Goal: Information Seeking & Learning: Learn about a topic

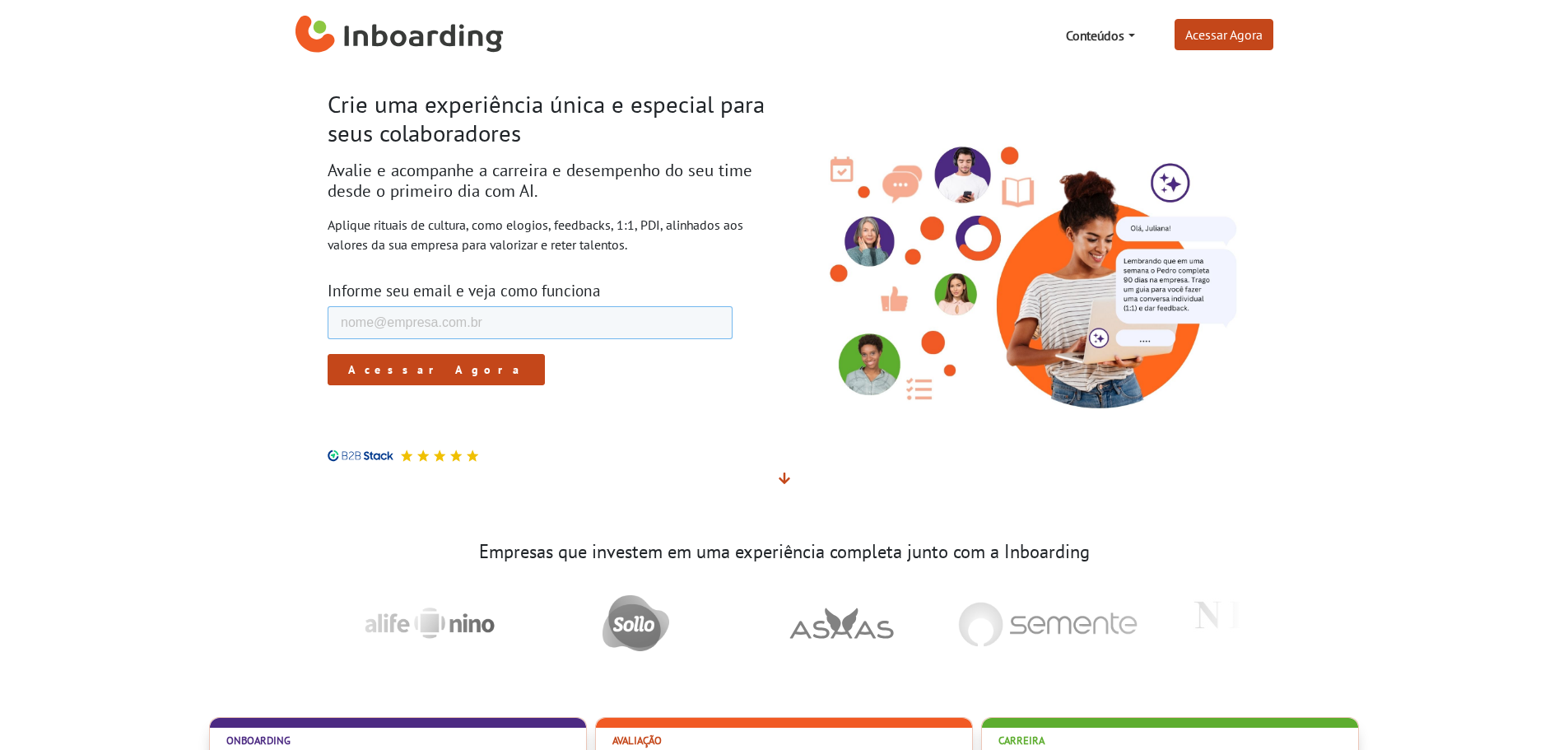
click at [502, 326] on input "E-mail de trabalho *" at bounding box center [530, 323] width 405 height 33
type input "iasminmoreiracb@gmail.com"
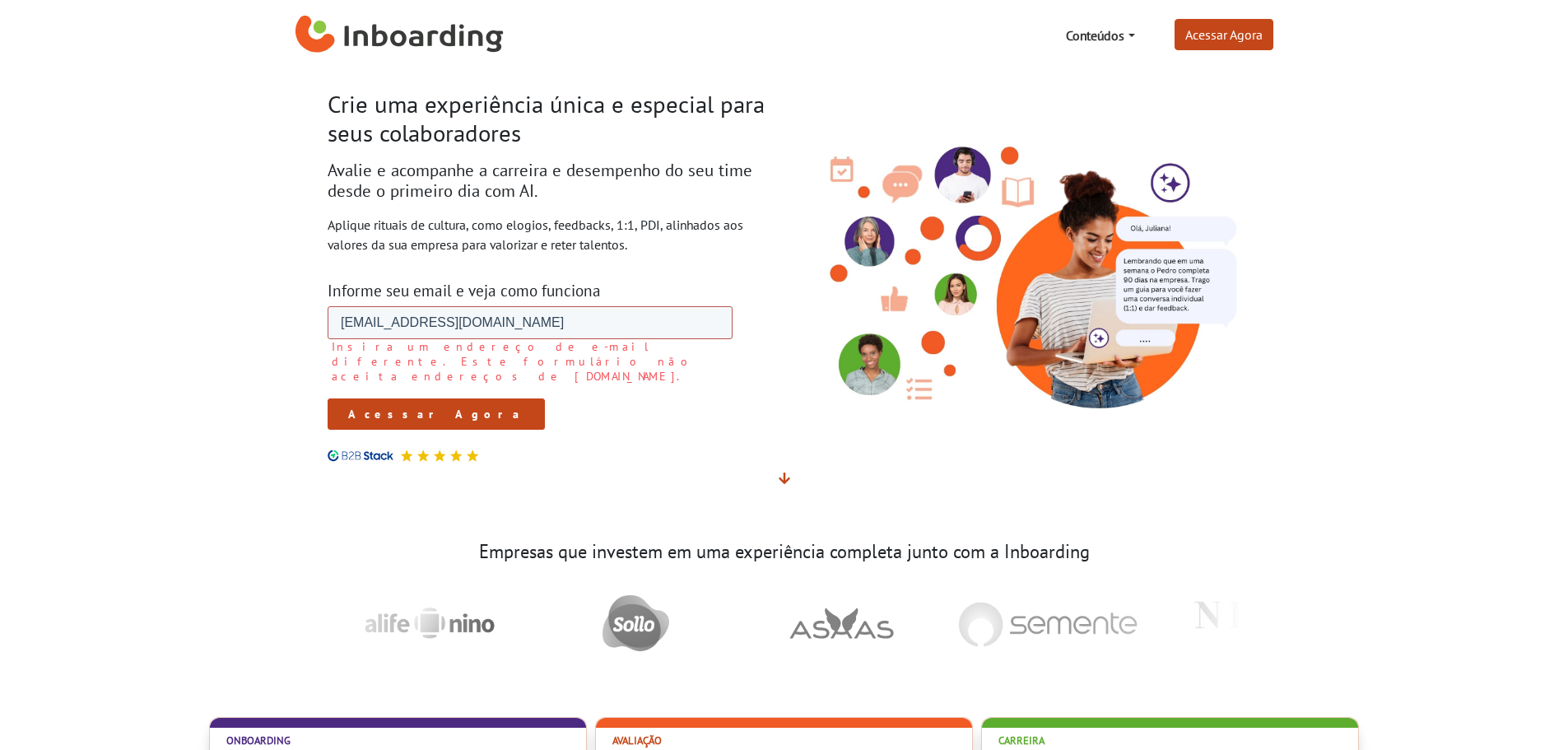
click at [460, 316] on input "iasminmoreiracb@gmail.com" at bounding box center [530, 323] width 405 height 33
click at [507, 309] on input "iasminmoreiracb@gmail.com" at bounding box center [530, 323] width 405 height 33
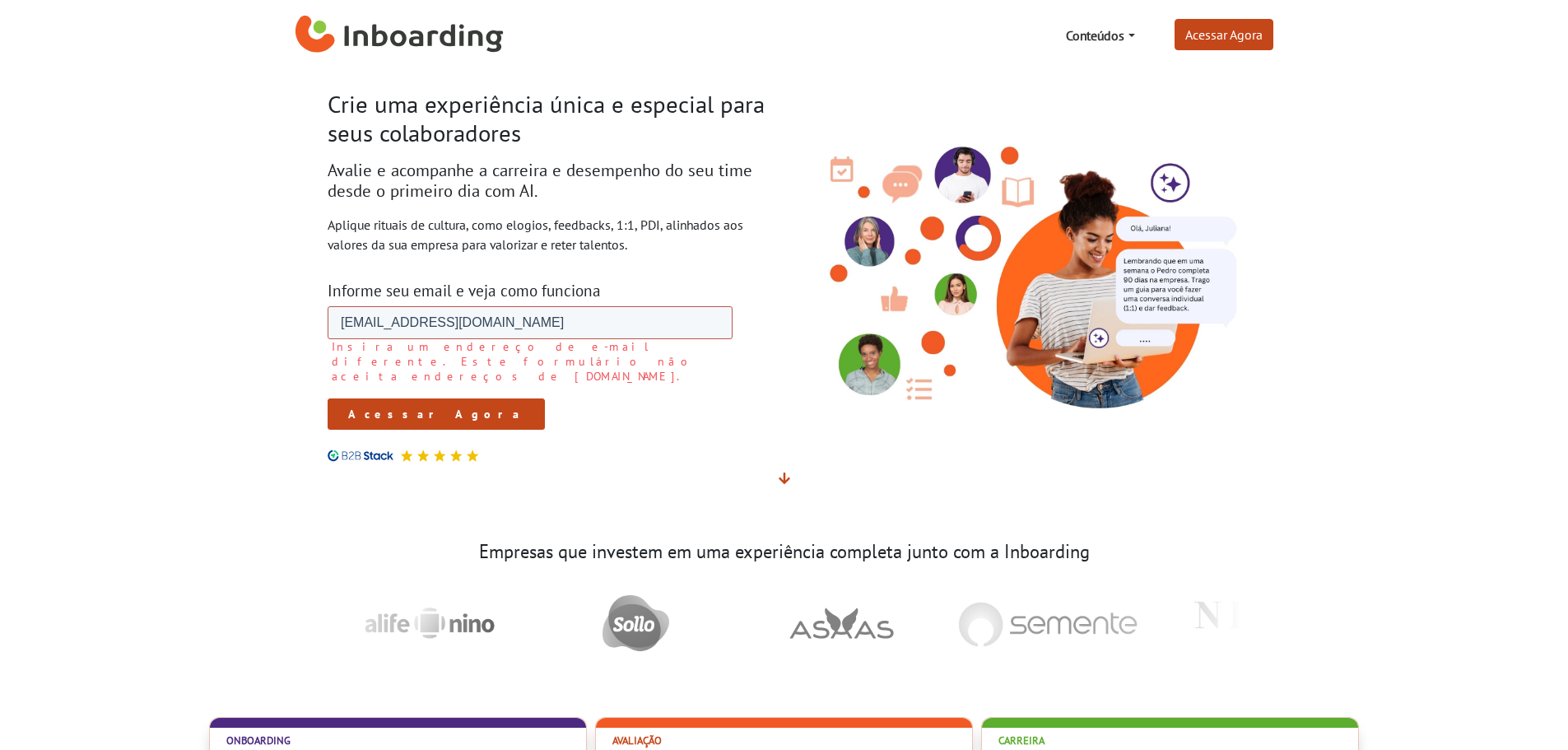
click at [507, 309] on input "iasminmoreiracb@gmail.com" at bounding box center [530, 323] width 405 height 33
click at [493, 315] on input "iasminmoreiracb@gmail.com" at bounding box center [530, 323] width 405 height 33
click at [399, 398] on input "Acessar Agora" at bounding box center [436, 414] width 217 height 32
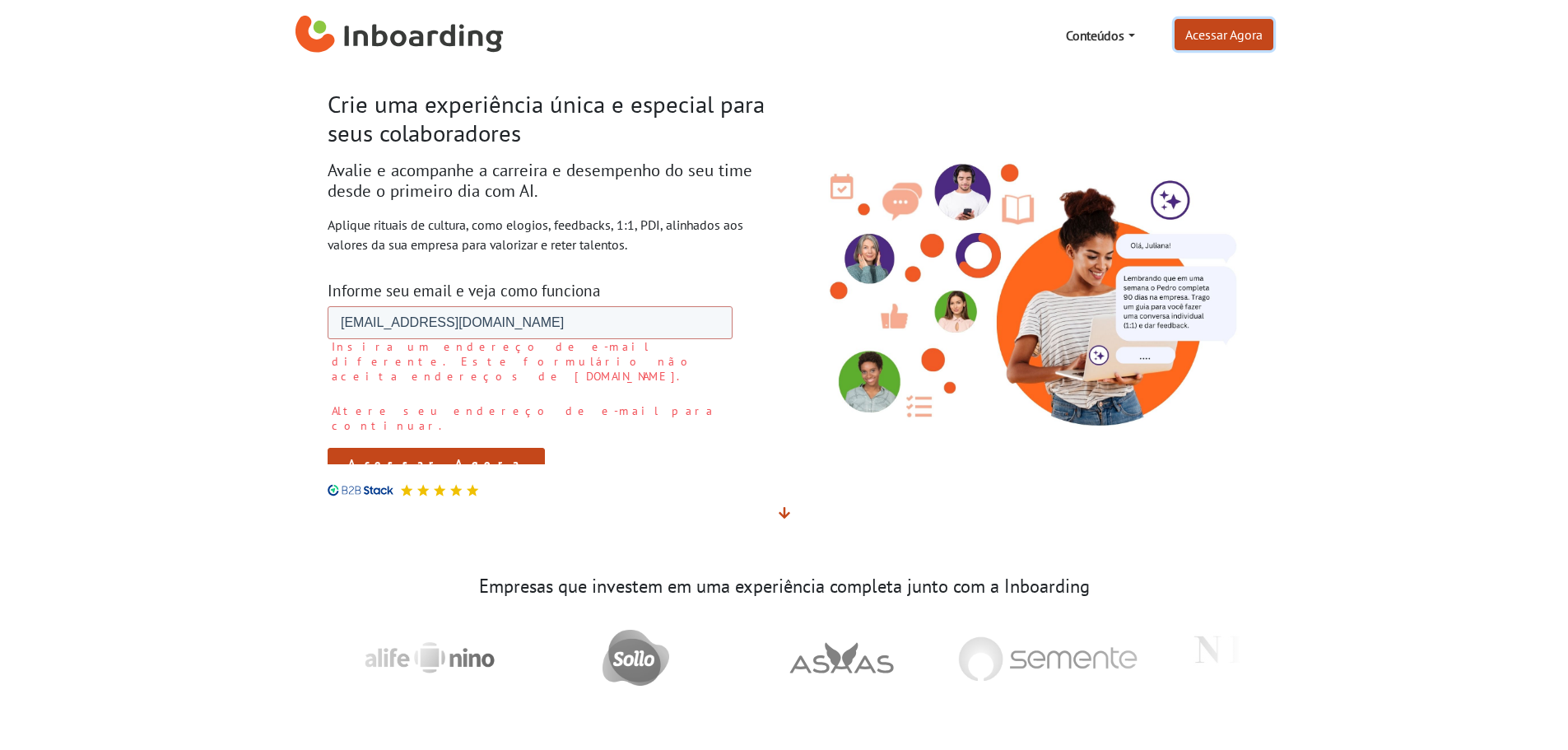
click at [1242, 35] on link "Acessar Agora" at bounding box center [1224, 34] width 99 height 32
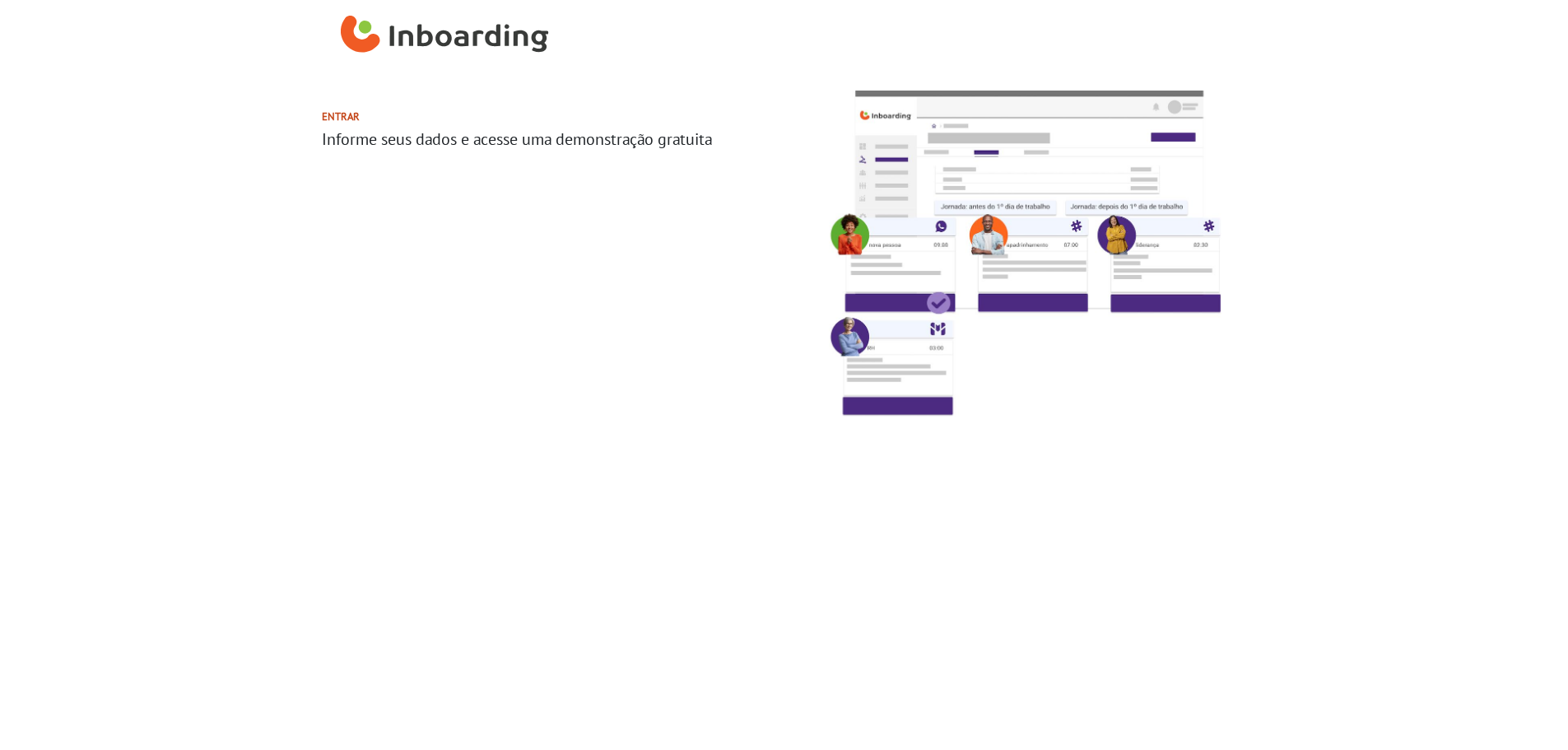
select select "BR"
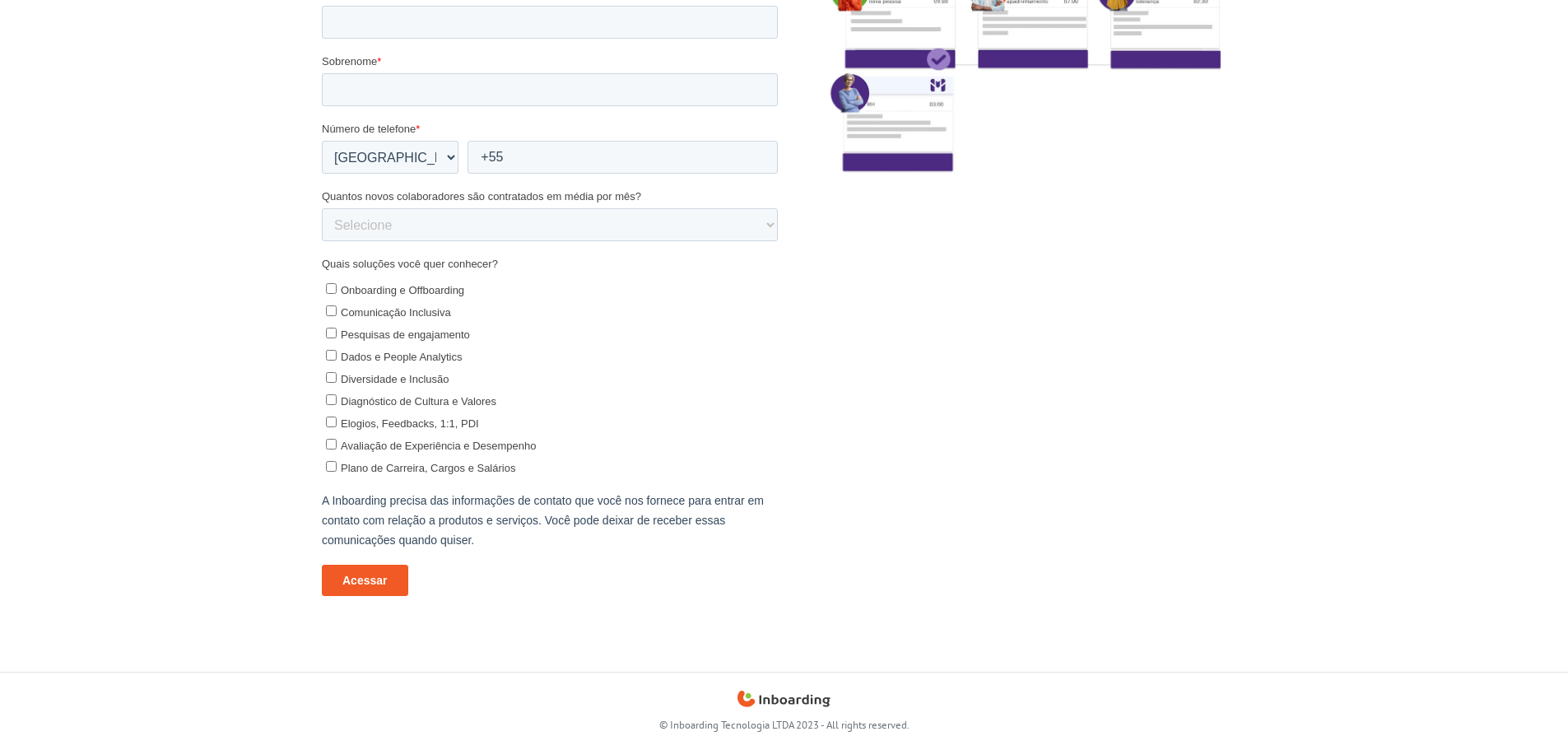
scroll to position [162, 0]
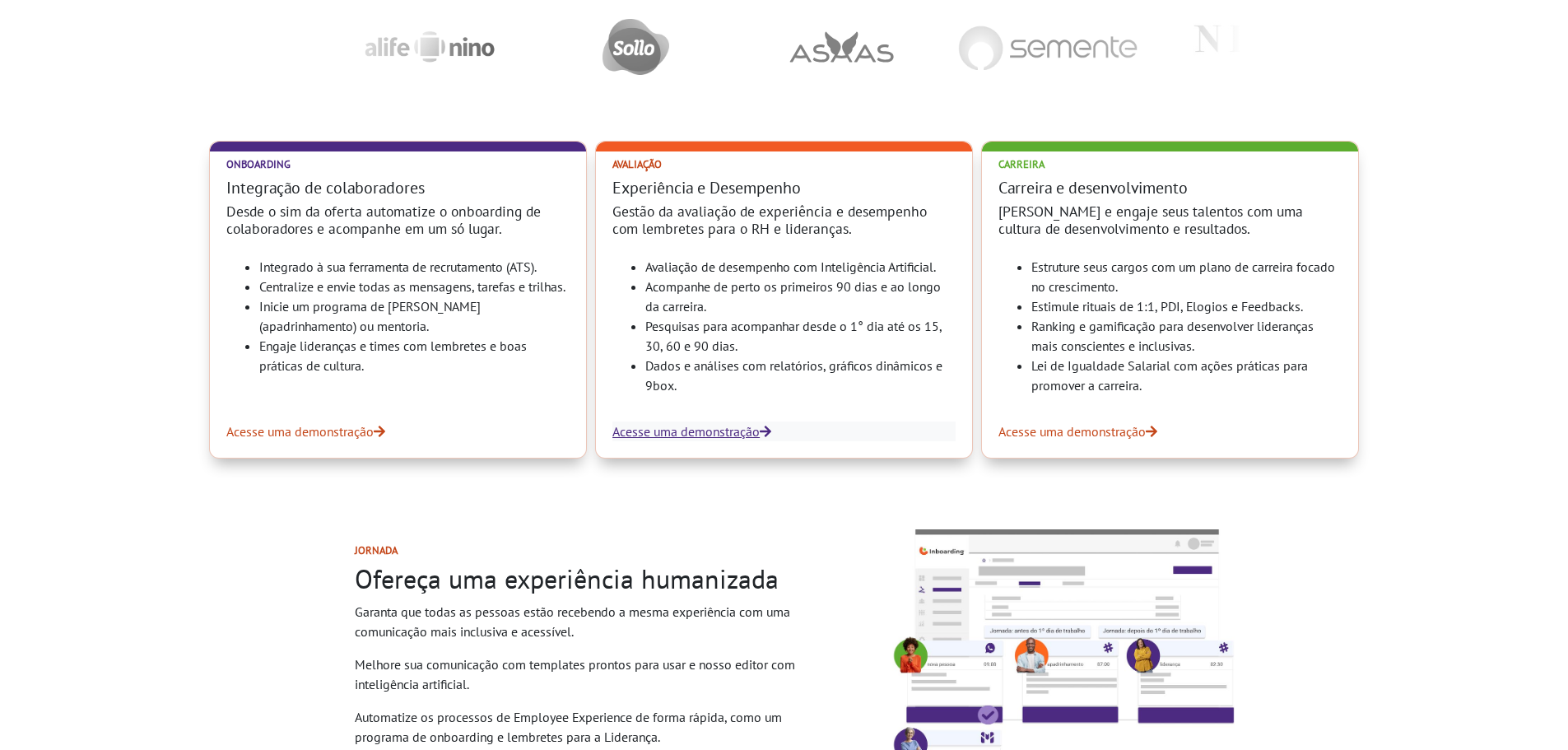
scroll to position [741, 0]
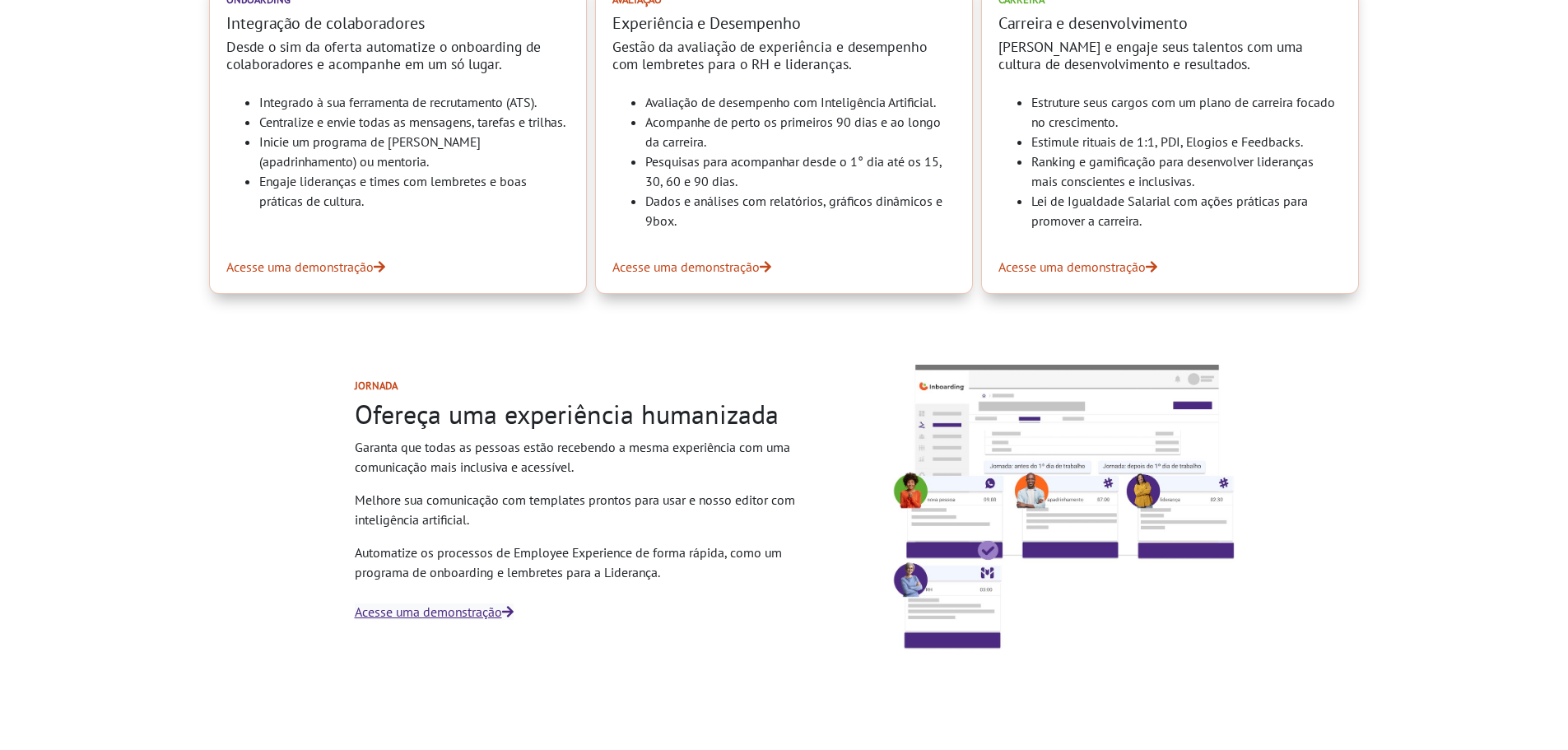
click at [434, 621] on p "Acesse uma demonstração" at bounding box center [589, 612] width 468 height 20
click at [438, 611] on link "Acesse uma demonstração" at bounding box center [435, 612] width 159 height 16
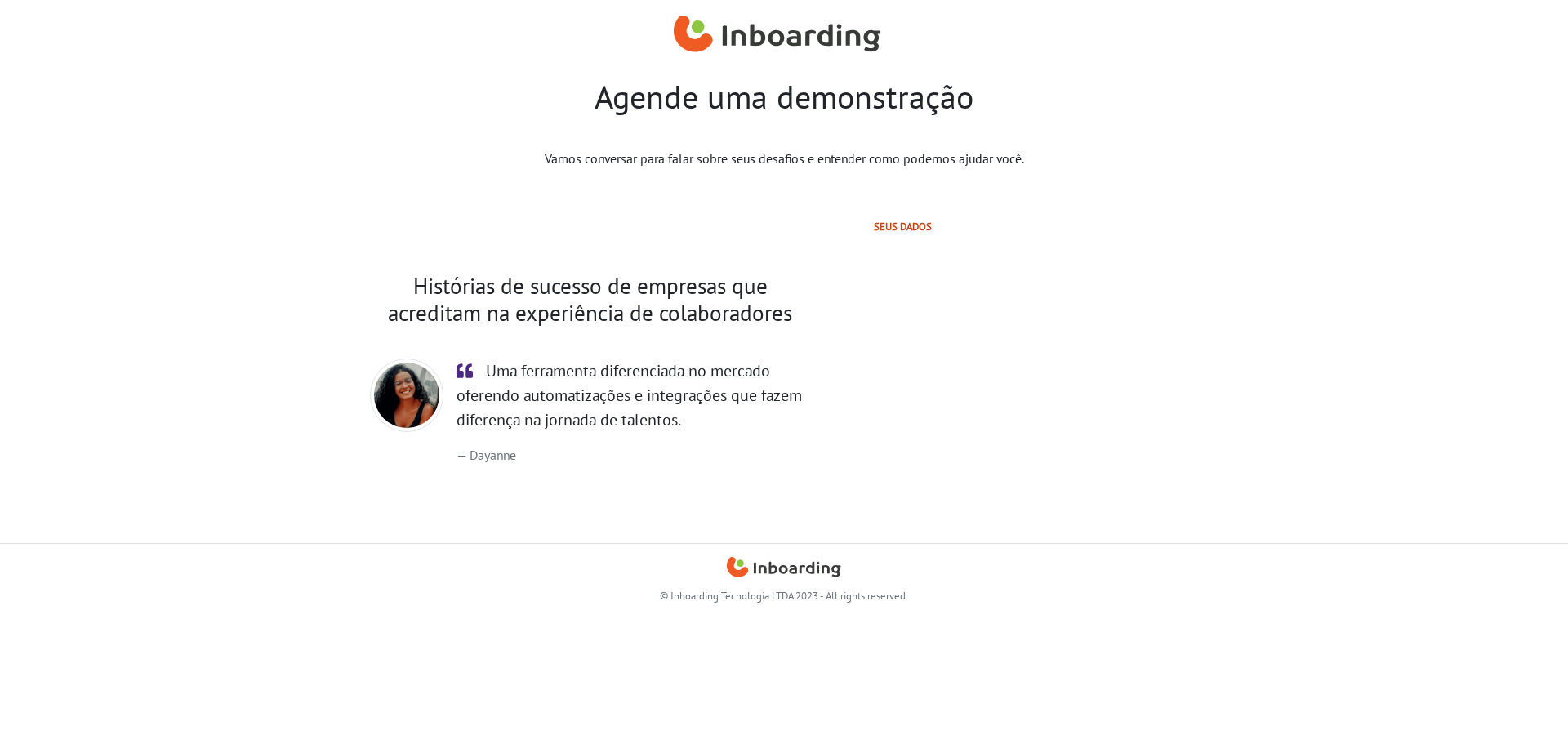
click at [887, 225] on h2 "Seus dados" at bounding box center [1055, 227] width 363 height 13
drag, startPoint x: 682, startPoint y: 358, endPoint x: 664, endPoint y: 366, distance: 19.7
click at [681, 359] on div "Histórias de sucesso de empresas que acreditam na experiência de colaboradores …" at bounding box center [590, 368] width 464 height 218
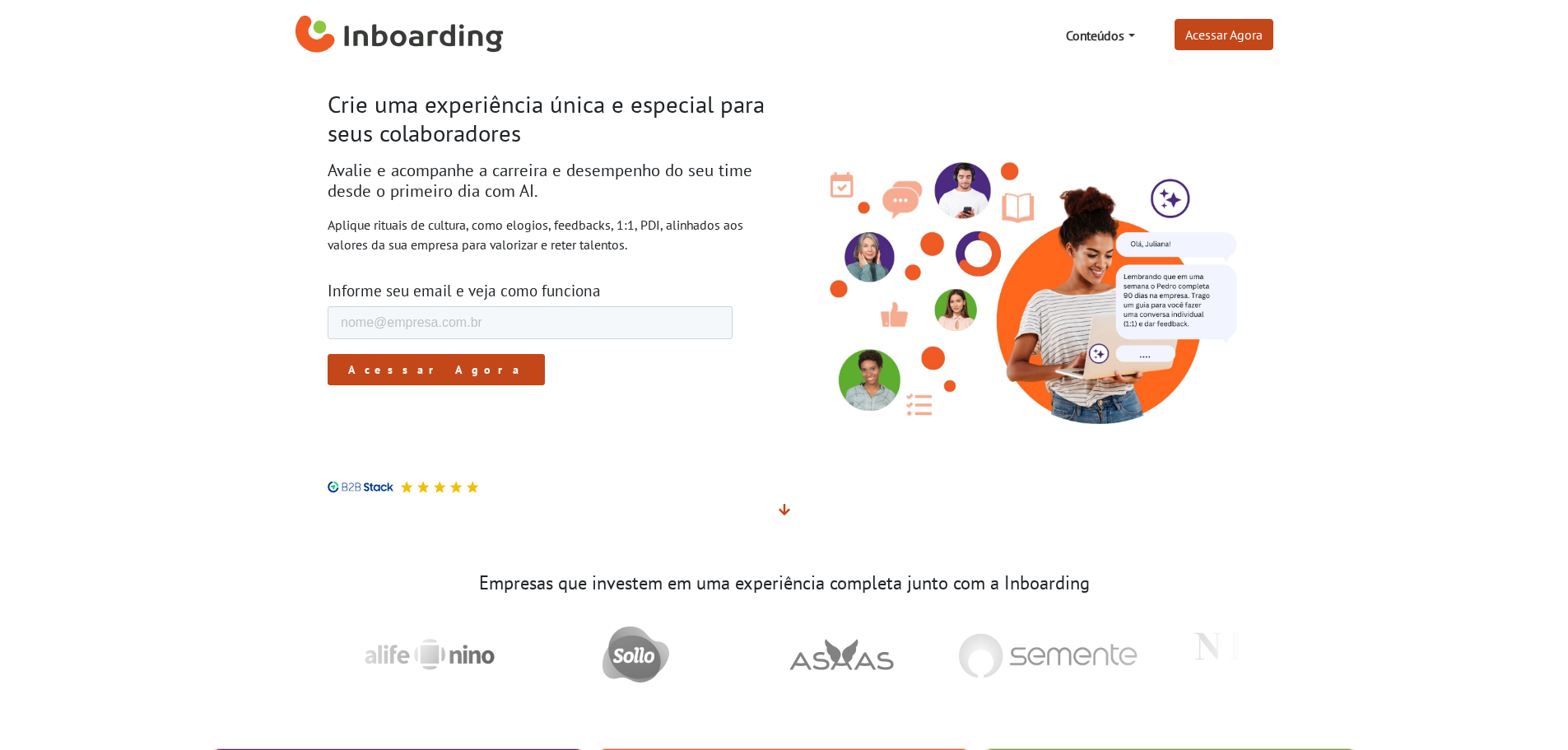
click at [448, 305] on div "Informe seu email e veja como funciona" at bounding box center [550, 364] width 445 height 193
click at [1128, 42] on link "Conteúdos" at bounding box center [1100, 35] width 81 height 33
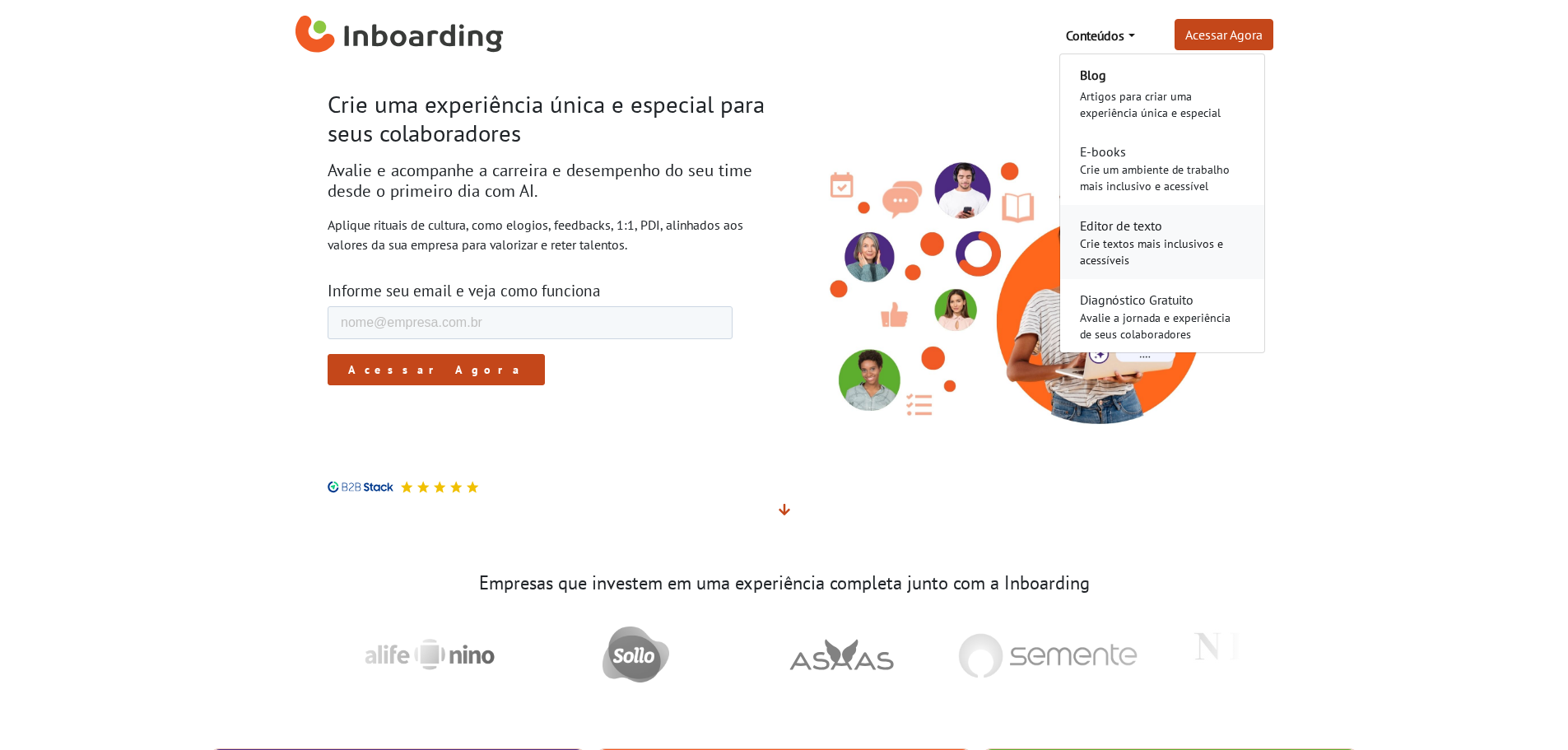
click at [1186, 258] on div "Crie textos mais inclusivos e acessíveis" at bounding box center [1162, 252] width 164 height 33
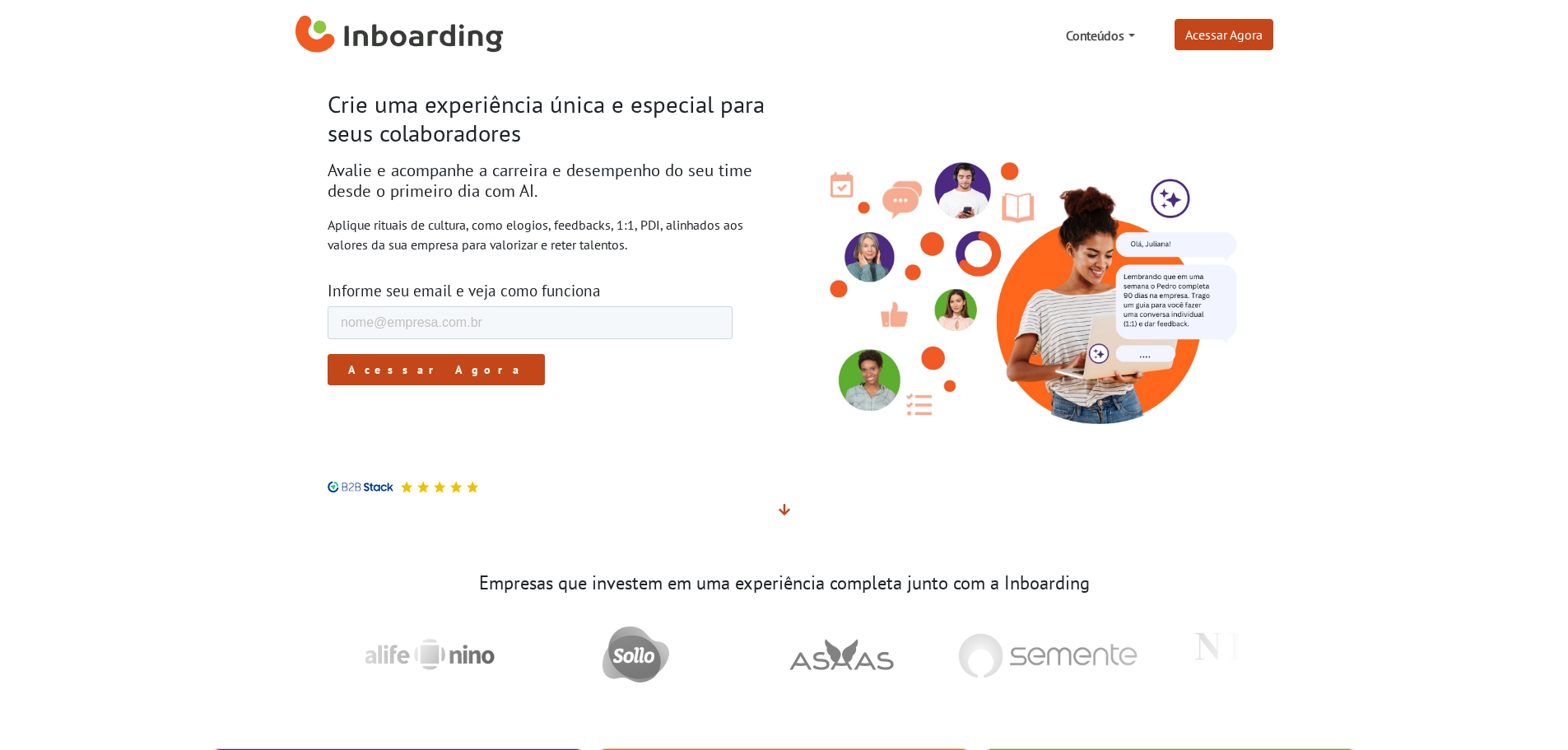
click at [1131, 29] on link "Conteúdos" at bounding box center [1100, 35] width 81 height 33
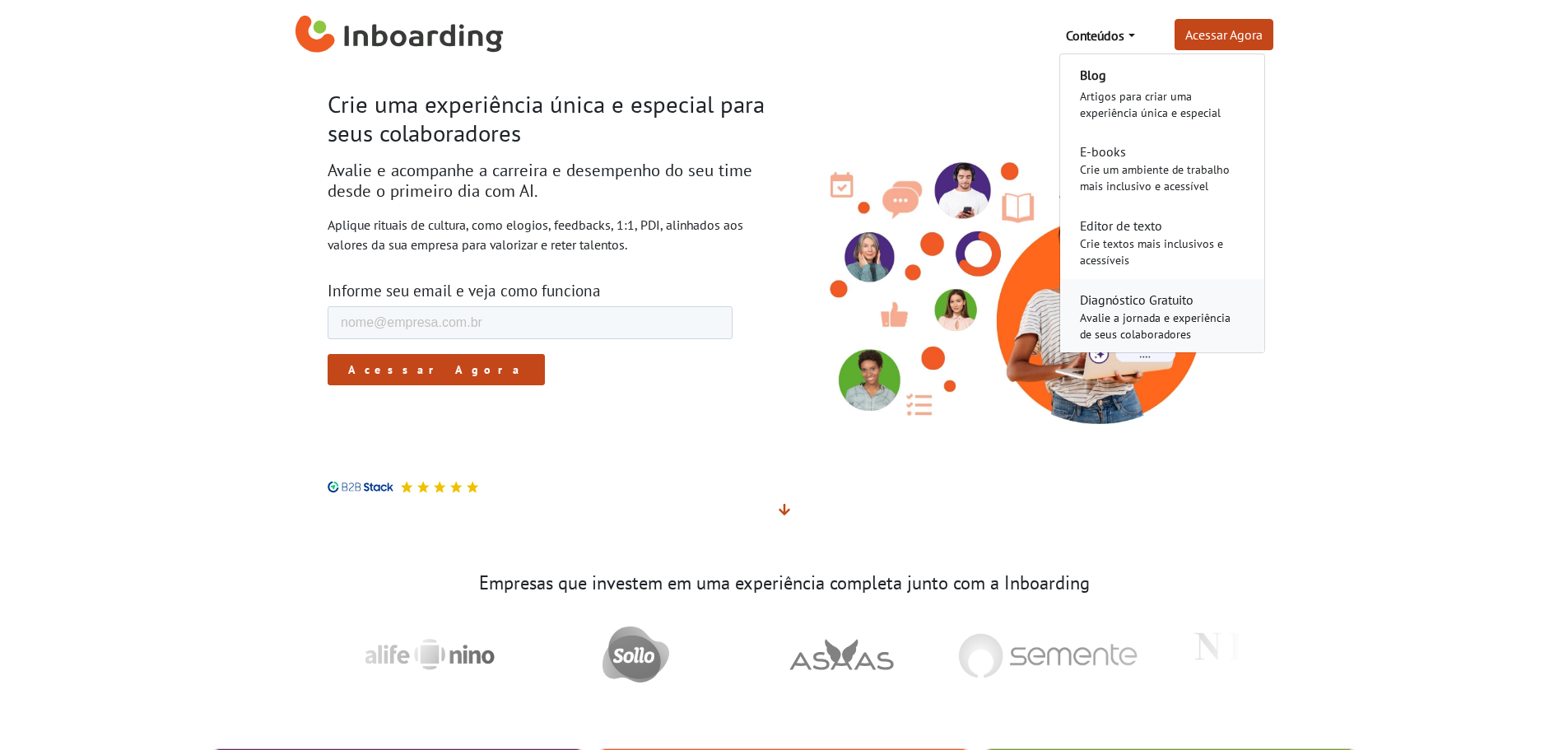
click at [1095, 316] on div "Avalie a jornada e experiência de seus colaboradores" at bounding box center [1162, 325] width 164 height 33
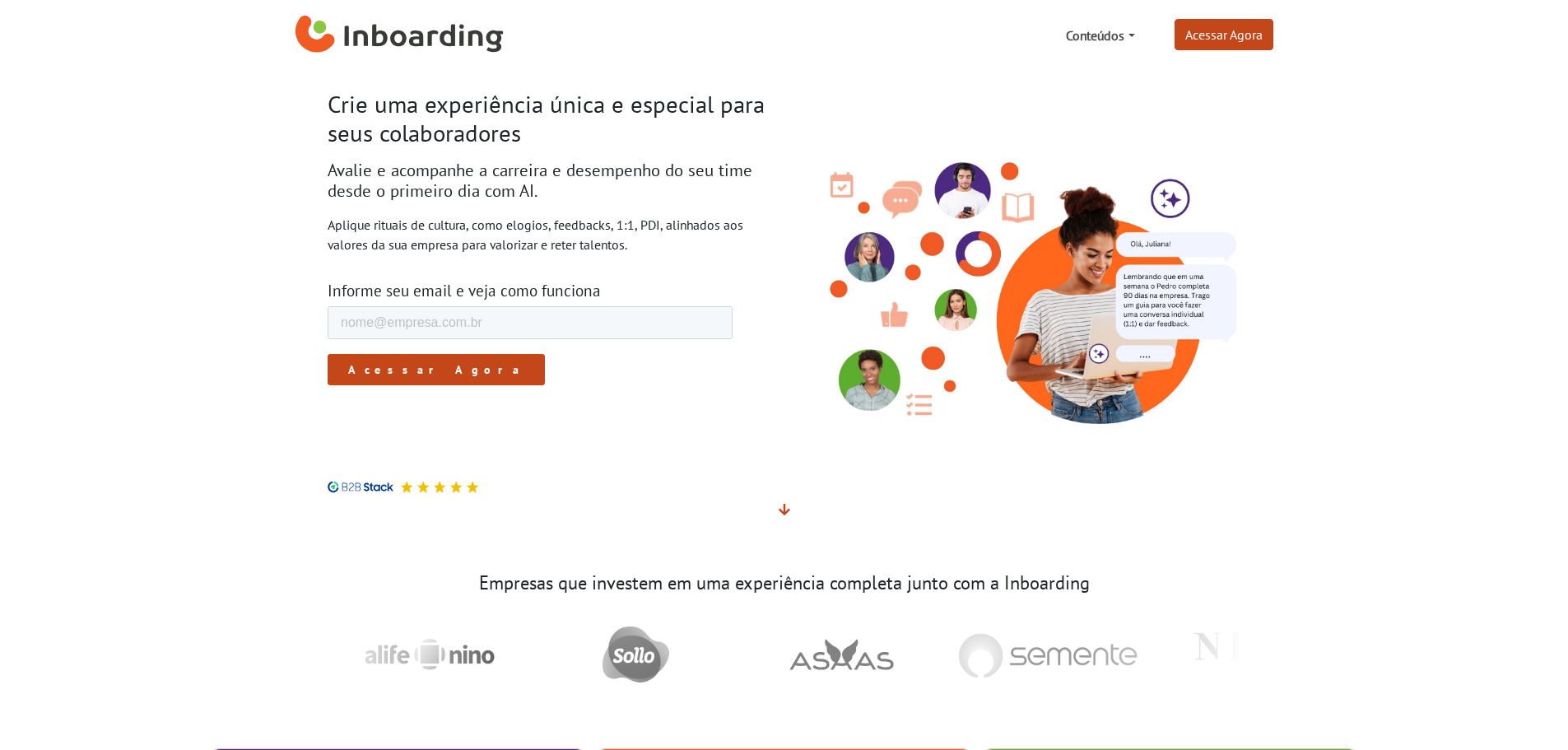
click at [1113, 42] on link "Conteúdos" at bounding box center [1100, 35] width 81 height 33
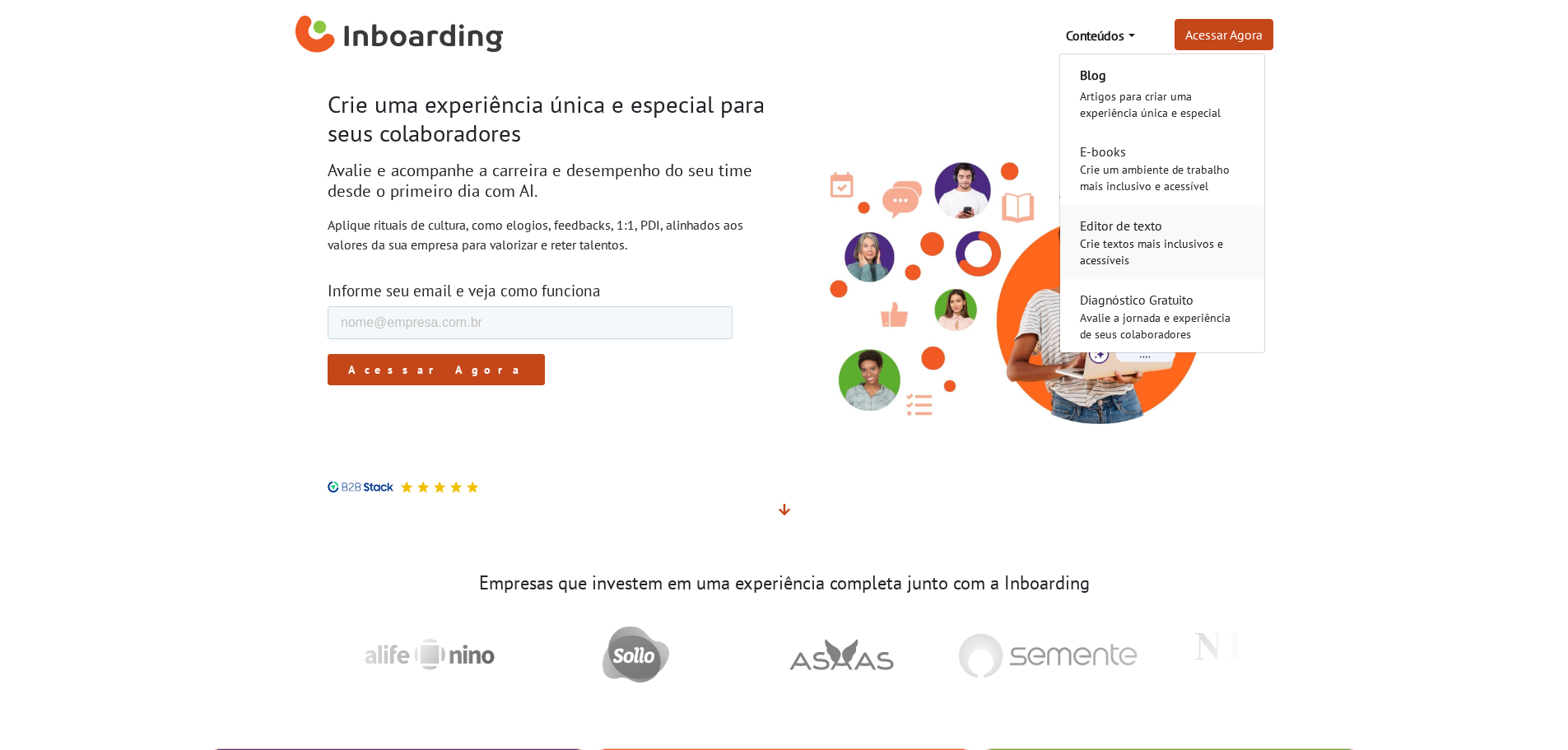
click at [1103, 238] on div "Crie textos mais inclusivos e acessíveis" at bounding box center [1162, 252] width 164 height 33
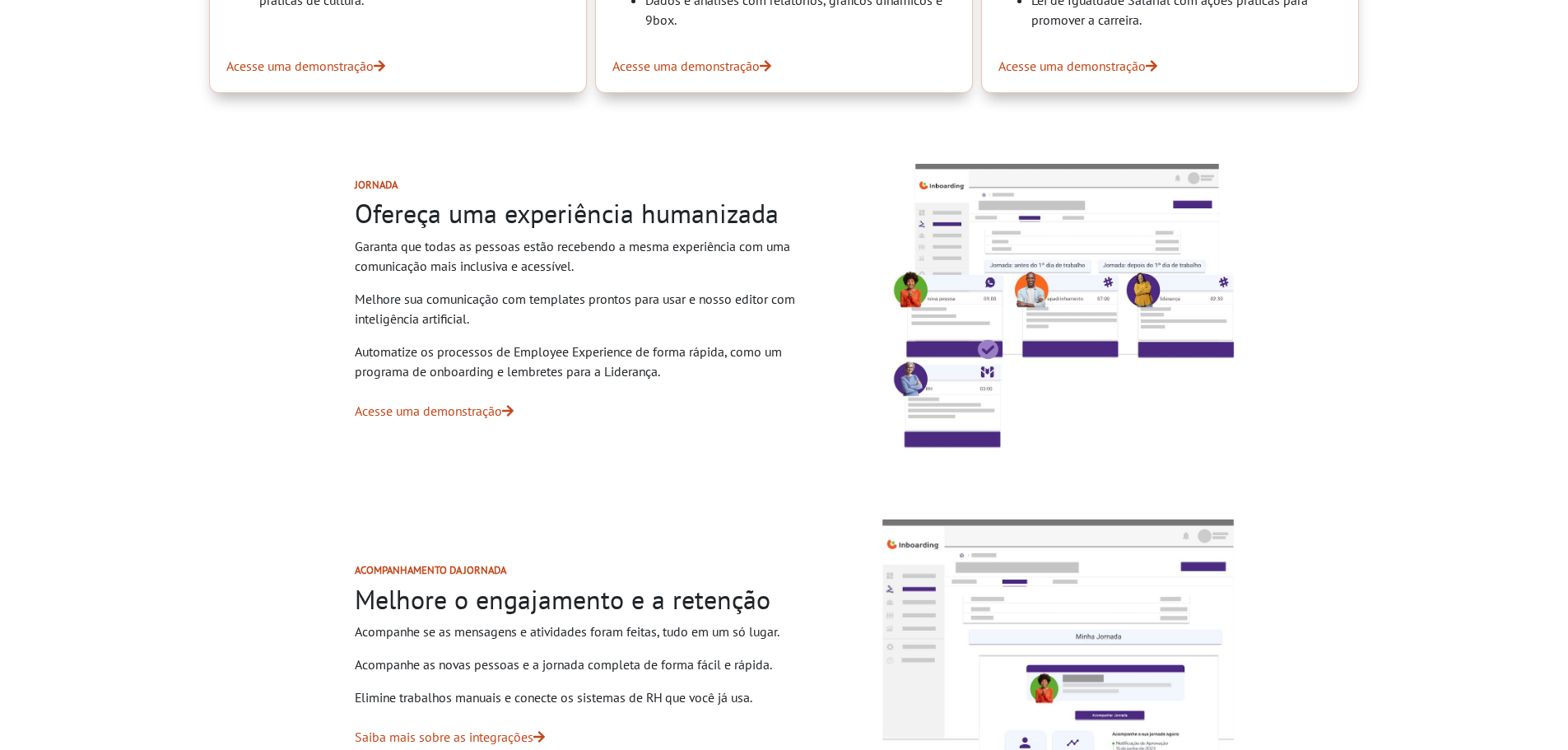
scroll to position [988, 0]
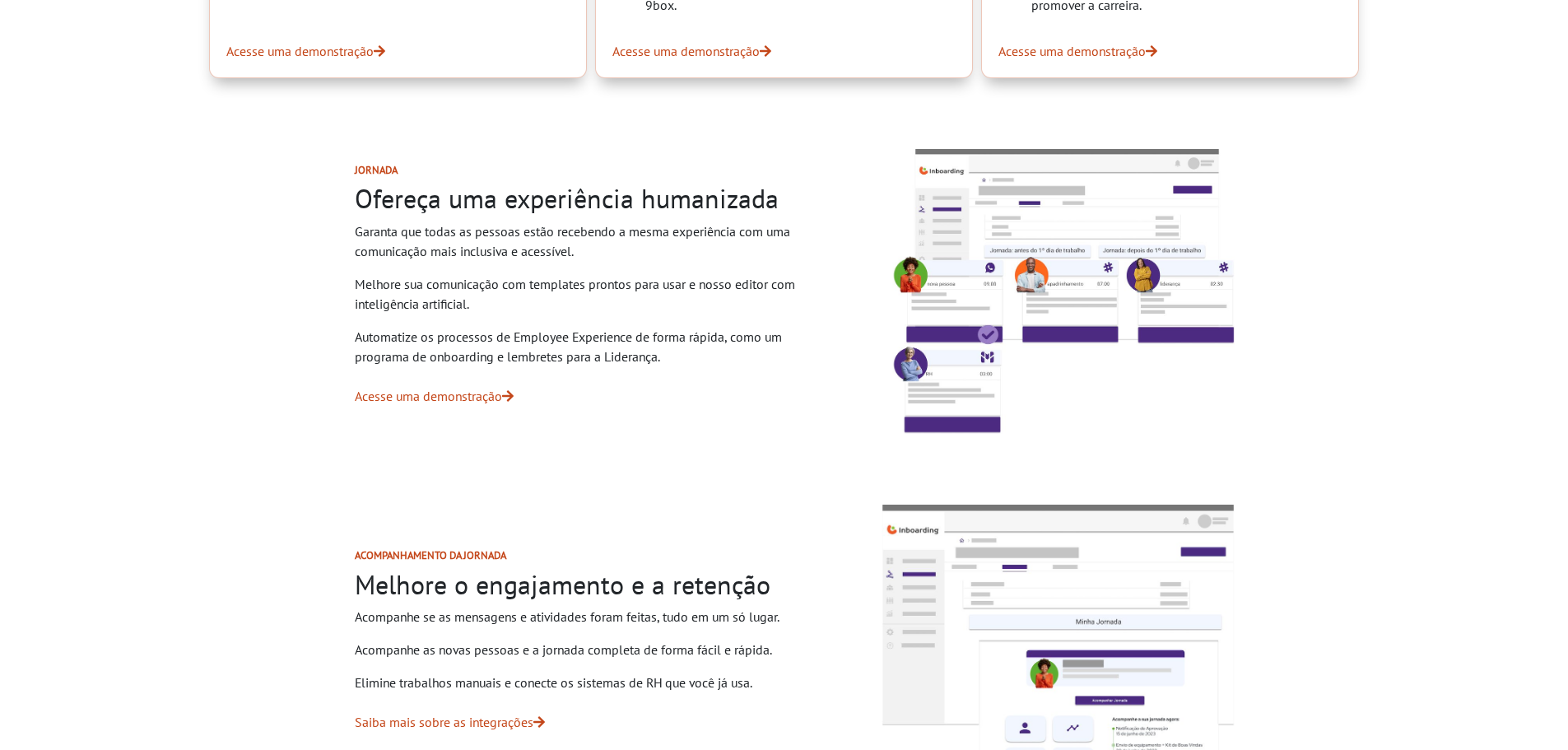
drag, startPoint x: 454, startPoint y: 397, endPoint x: 353, endPoint y: 402, distance: 101.1
click at [353, 402] on div "Jornada Ofereça uma experiência humanizada Garanta que todas as pessoas estão r…" at bounding box center [589, 292] width 548 height 334
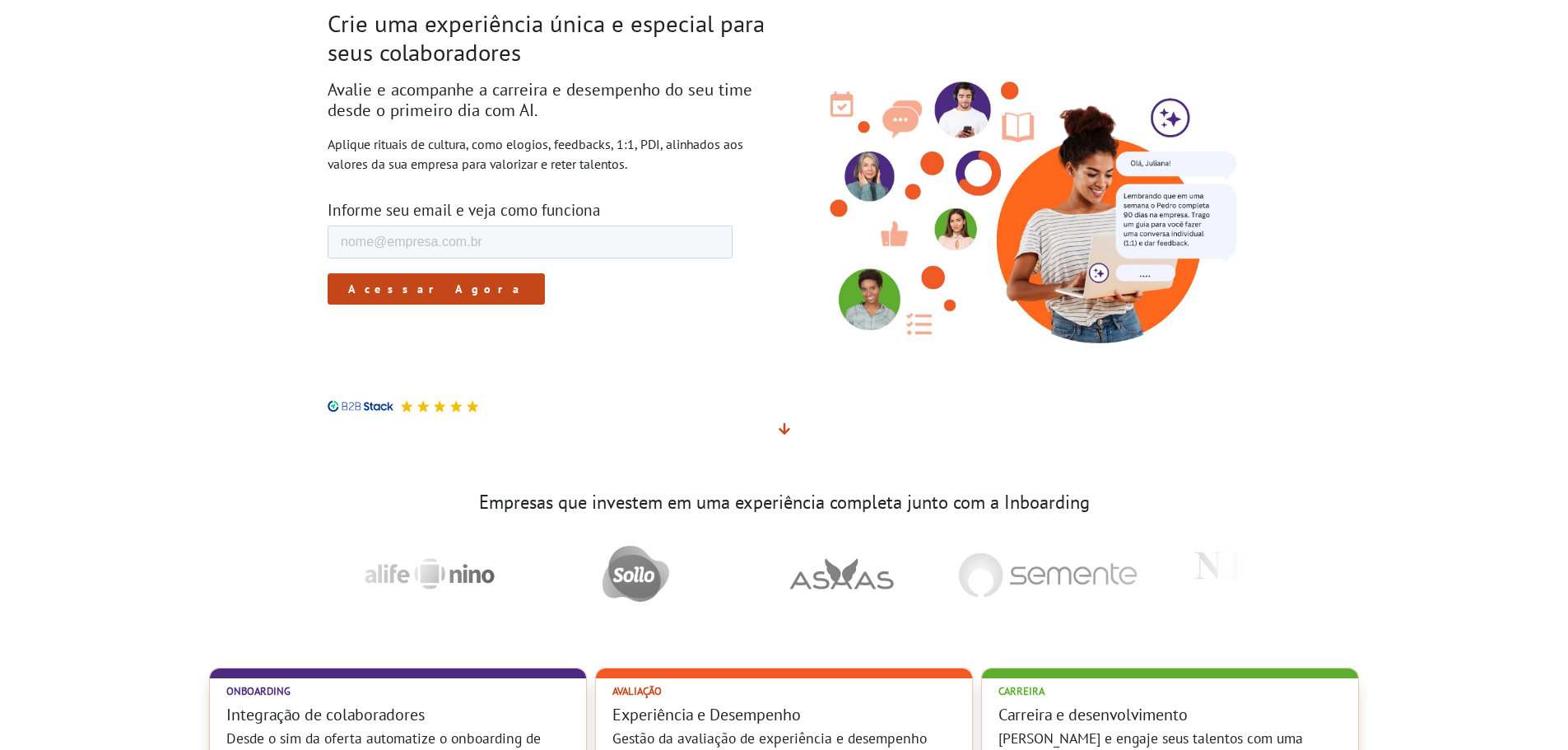
scroll to position [0, 0]
